Goal: Check status: Check status

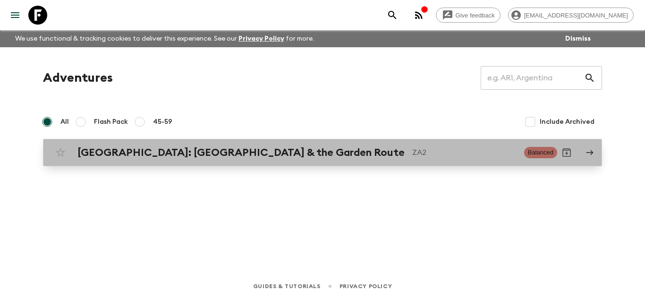
click at [394, 162] on div "[GEOGRAPHIC_DATA]: [GEOGRAPHIC_DATA] & the Garden Route ZA2 Balanced" at bounding box center [304, 152] width 506 height 19
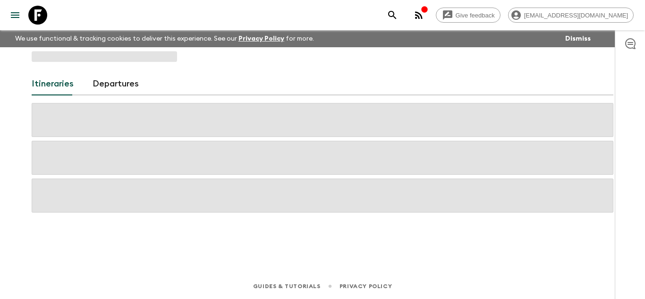
click at [394, 164] on span at bounding box center [322, 158] width 581 height 34
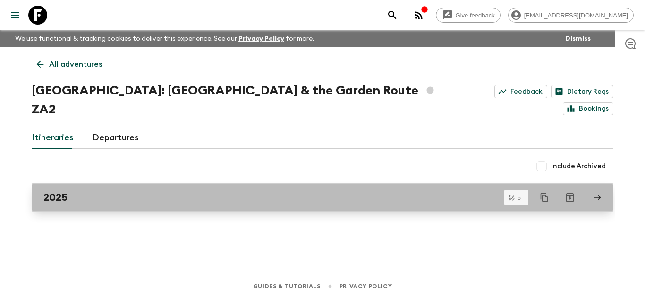
click at [249, 183] on link "2025" at bounding box center [322, 197] width 581 height 28
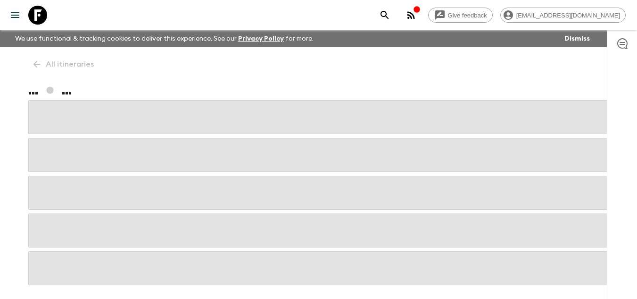
click at [249, 167] on span at bounding box center [318, 155] width 581 height 34
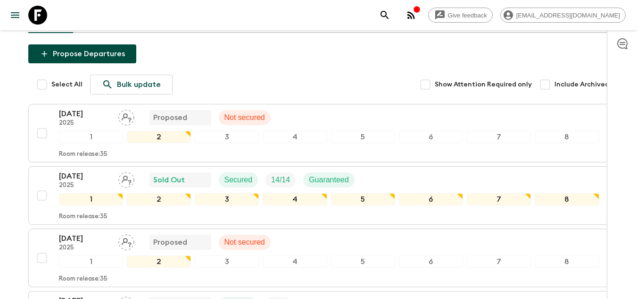
scroll to position [118, 0]
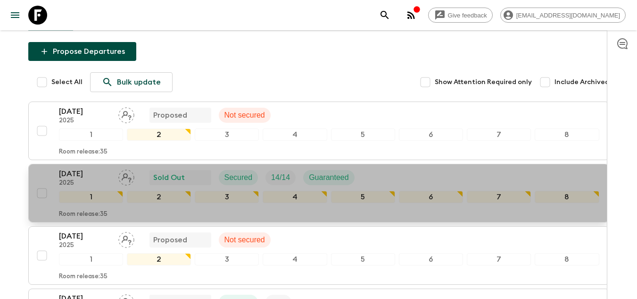
click at [374, 222] on button "[DATE] 2025 Sold Out Secured 14 / 14 Guaranteed 1 2 3 4 5 6 7 8 Room release: 35" at bounding box center [318, 193] width 581 height 59
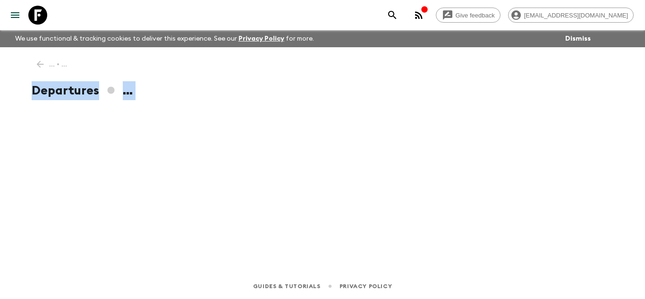
click at [374, 222] on div "... • ... Departures ..." at bounding box center [322, 147] width 604 height 200
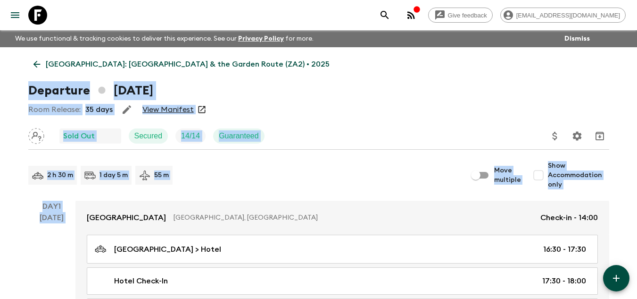
click at [194, 111] on link "View Manifest" at bounding box center [167, 109] width 51 height 9
click at [436, 174] on div "2 h 30 m 1 day 5 m 55 m" at bounding box center [247, 175] width 439 height 19
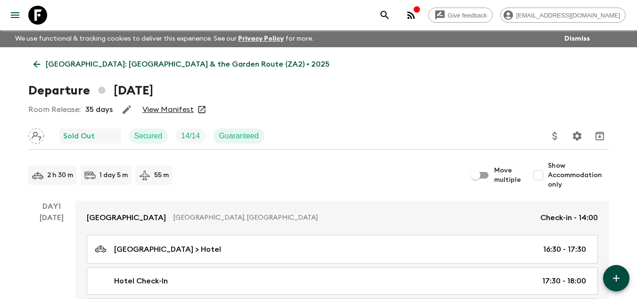
click at [428, 86] on div "Departure [DATE]" at bounding box center [318, 90] width 581 height 19
